Goal: Information Seeking & Learning: Learn about a topic

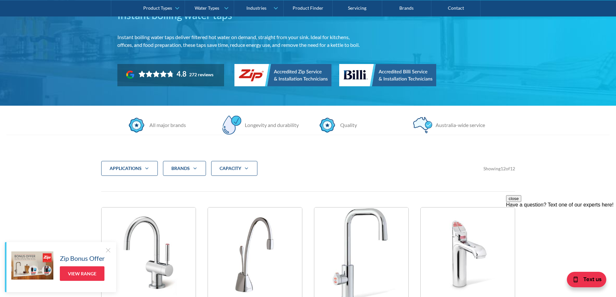
scroll to position [97, 0]
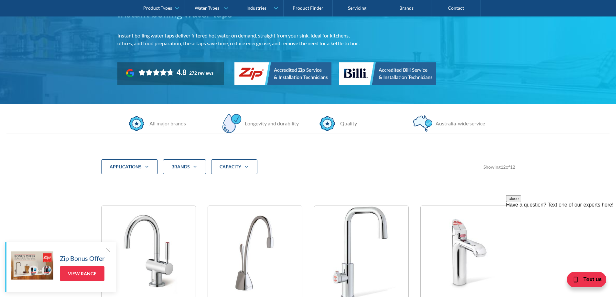
click at [183, 163] on div "Brands" at bounding box center [184, 166] width 43 height 15
click at [347, 178] on div "applications Commercial Residential Clear Brands Zip Billi Rheem Aquakleen Boil…" at bounding box center [308, 171] width 414 height 25
click at [245, 168] on icon "Filter 5" at bounding box center [246, 166] width 8 height 5
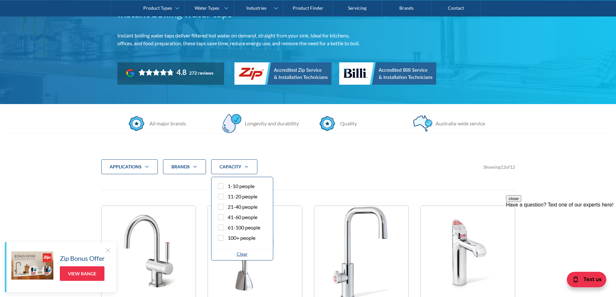
click at [221, 207] on div "Filter 5" at bounding box center [221, 207] width 6 height 6
click at [224, 207] on input "21-40 people" at bounding box center [226, 205] width 4 height 4
checkbox input "true"
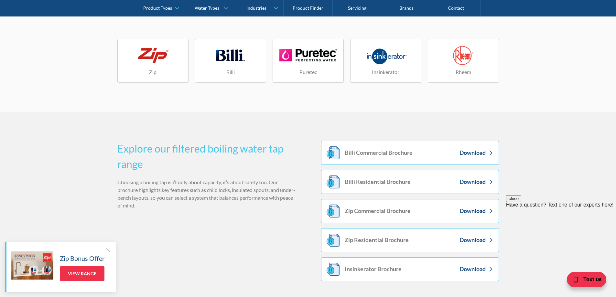
scroll to position [230, 0]
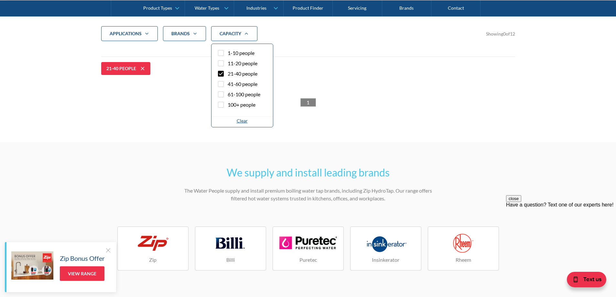
click at [341, 113] on div "applications Commercial Residential Clear Brands Zip Billi Rheem Aquakleen Boil…" at bounding box center [308, 66] width 414 height 132
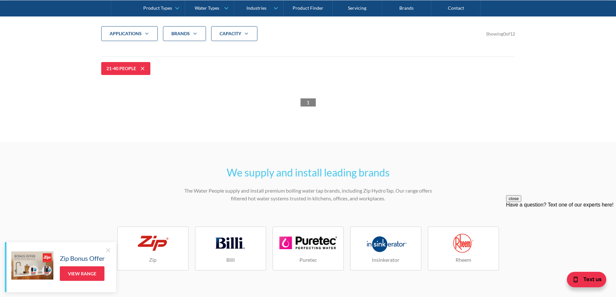
click at [305, 102] on link "1" at bounding box center [308, 102] width 16 height 8
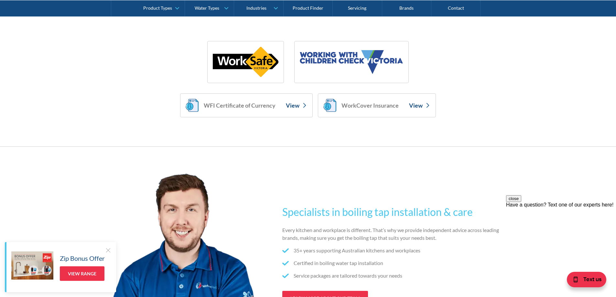
scroll to position [2817, 0]
